Goal: Task Accomplishment & Management: Complete application form

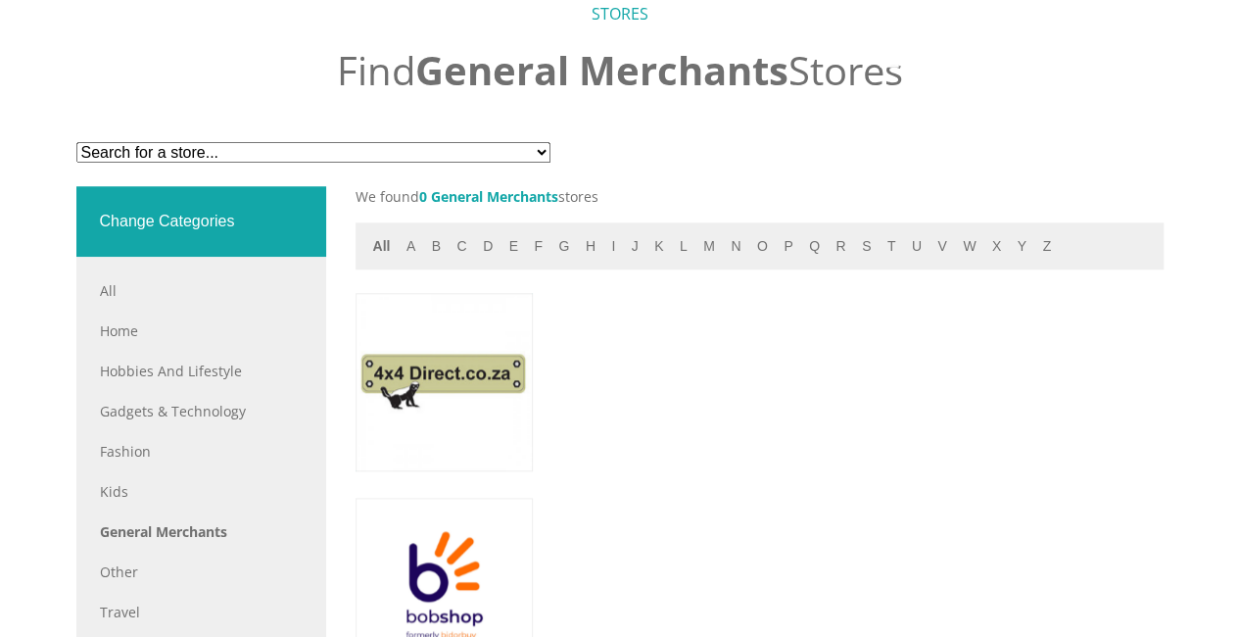
scroll to position [186, 0]
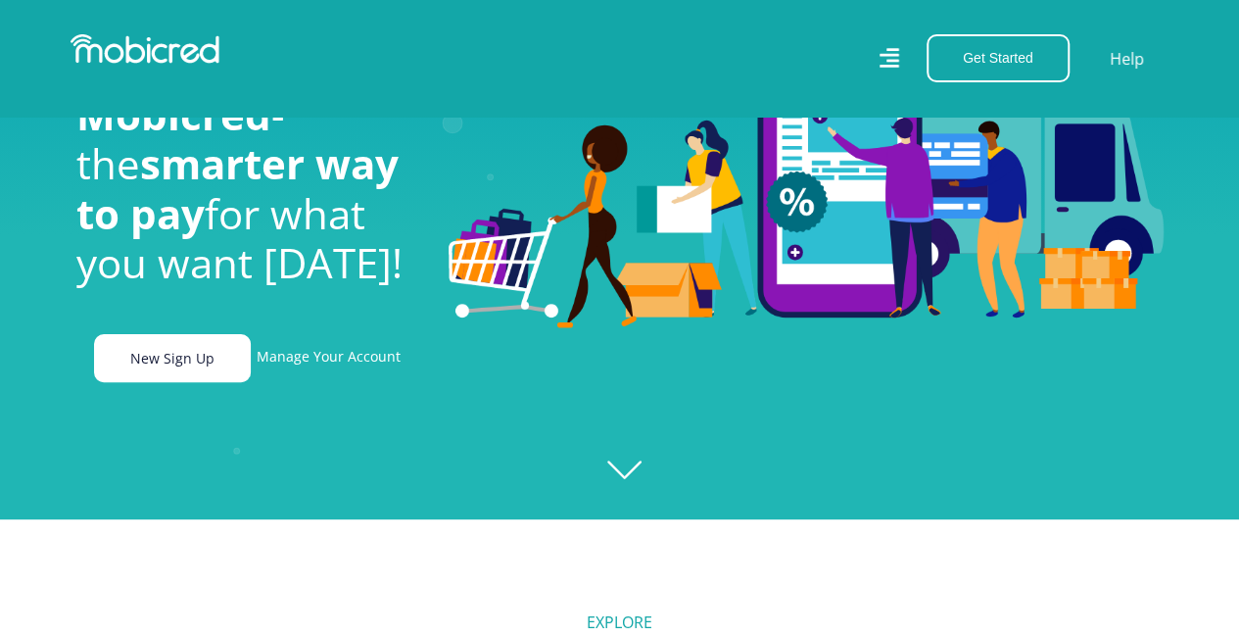
scroll to position [0, 3630]
click at [182, 369] on link "New Sign Up" at bounding box center [172, 358] width 157 height 48
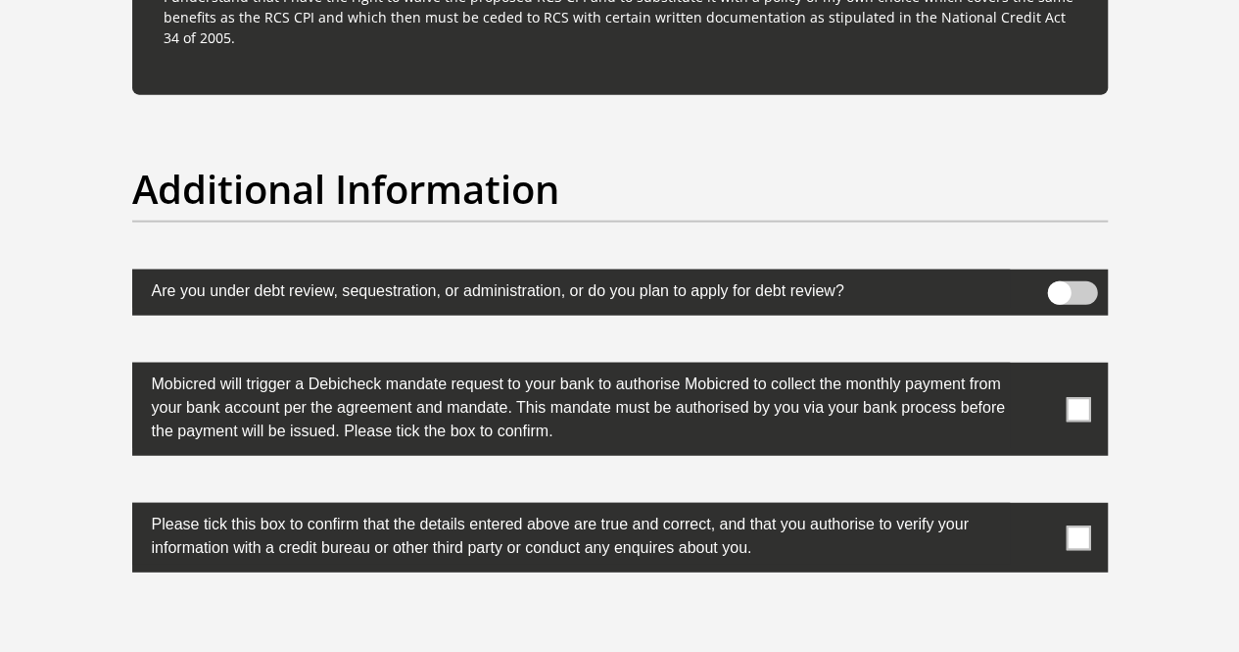
scroll to position [6125, 0]
